Goal: Transaction & Acquisition: Book appointment/travel/reservation

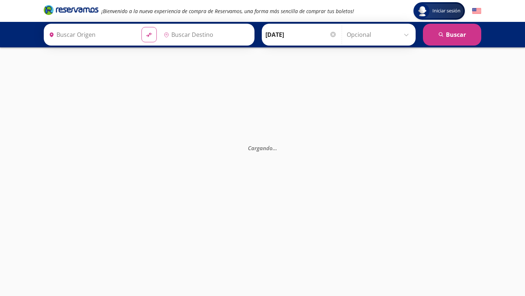
type input "[GEOGRAPHIC_DATA], [GEOGRAPHIC_DATA]"
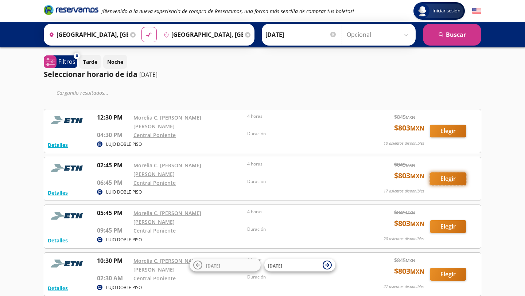
click at [452, 174] on button "Elegir" at bounding box center [448, 179] width 36 height 13
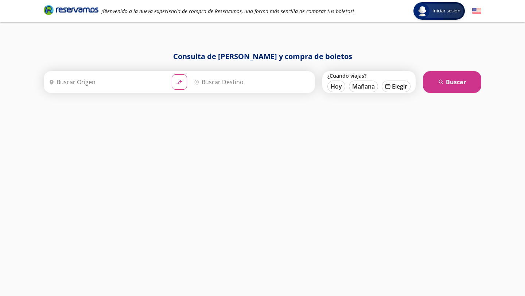
click at [111, 81] on input "Origen" at bounding box center [106, 82] width 120 height 18
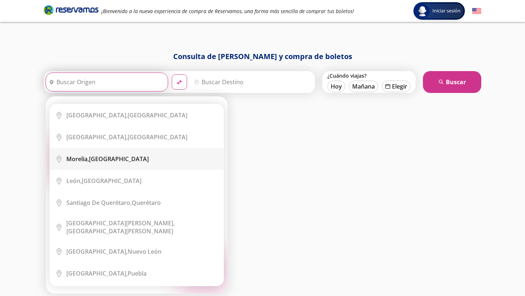
click at [102, 157] on div "[GEOGRAPHIC_DATA], [GEOGRAPHIC_DATA]" at bounding box center [107, 159] width 82 height 8
type input "[GEOGRAPHIC_DATA], [GEOGRAPHIC_DATA]"
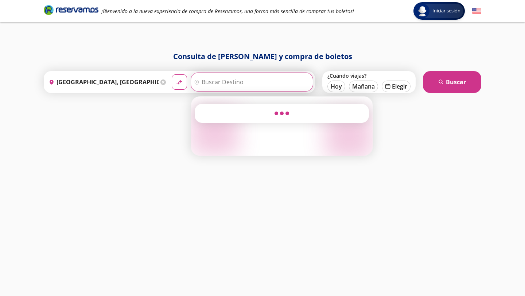
click at [214, 82] on input "Destino" at bounding box center [251, 82] width 120 height 18
click at [236, 85] on input "ponie" at bounding box center [247, 82] width 113 height 18
type input "poniente"
click at [259, 77] on input "poniente" at bounding box center [247, 82] width 113 height 18
click at [241, 81] on input "poniente" at bounding box center [247, 82] width 113 height 18
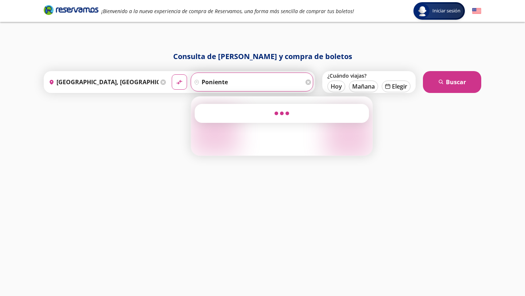
drag, startPoint x: 241, startPoint y: 81, endPoint x: 168, endPoint y: 80, distance: 73.0
click at [168, 80] on div "Origen heroicons:map-pin-20-solid [GEOGRAPHIC_DATA], [GEOGRAPHIC_DATA] Destino …" at bounding box center [179, 82] width 271 height 22
click at [306, 80] on icon at bounding box center [308, 82] width 5 height 5
type input "p"
type input "po"
